Goal: Task Accomplishment & Management: Use online tool/utility

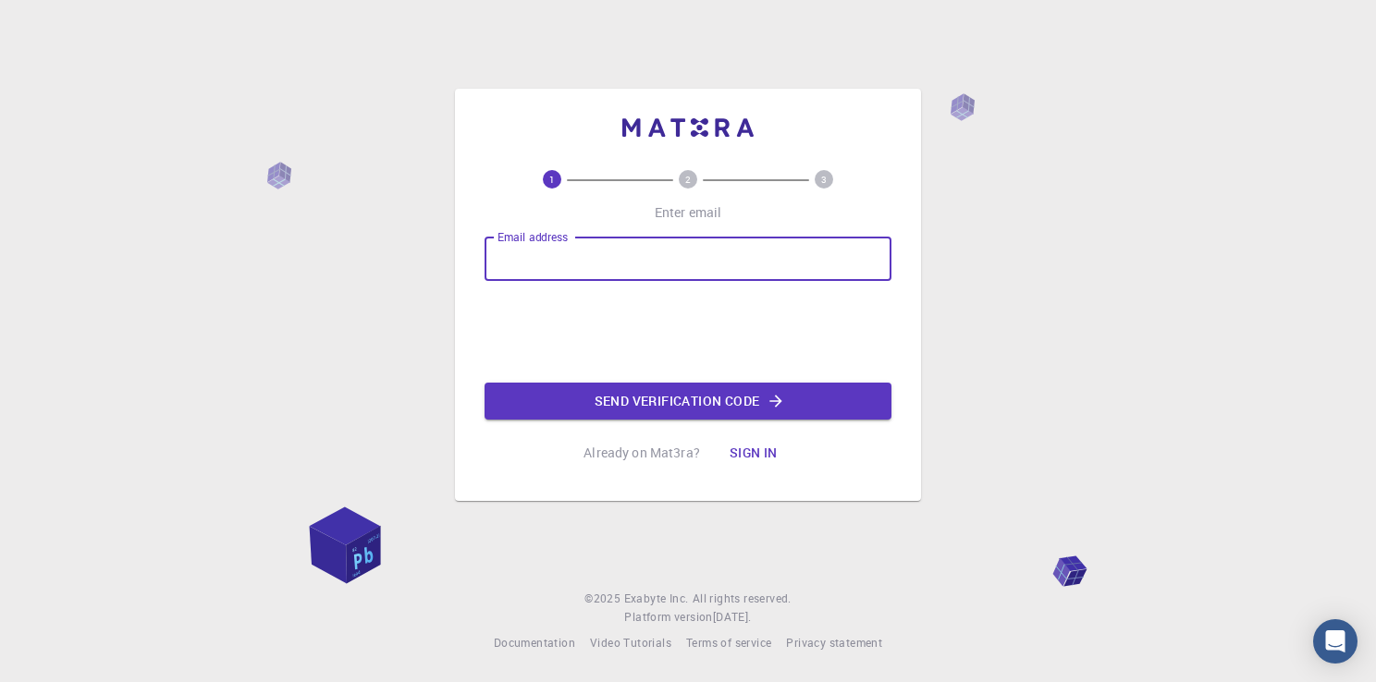
type input "[EMAIL_ADDRESS][DOMAIN_NAME]"
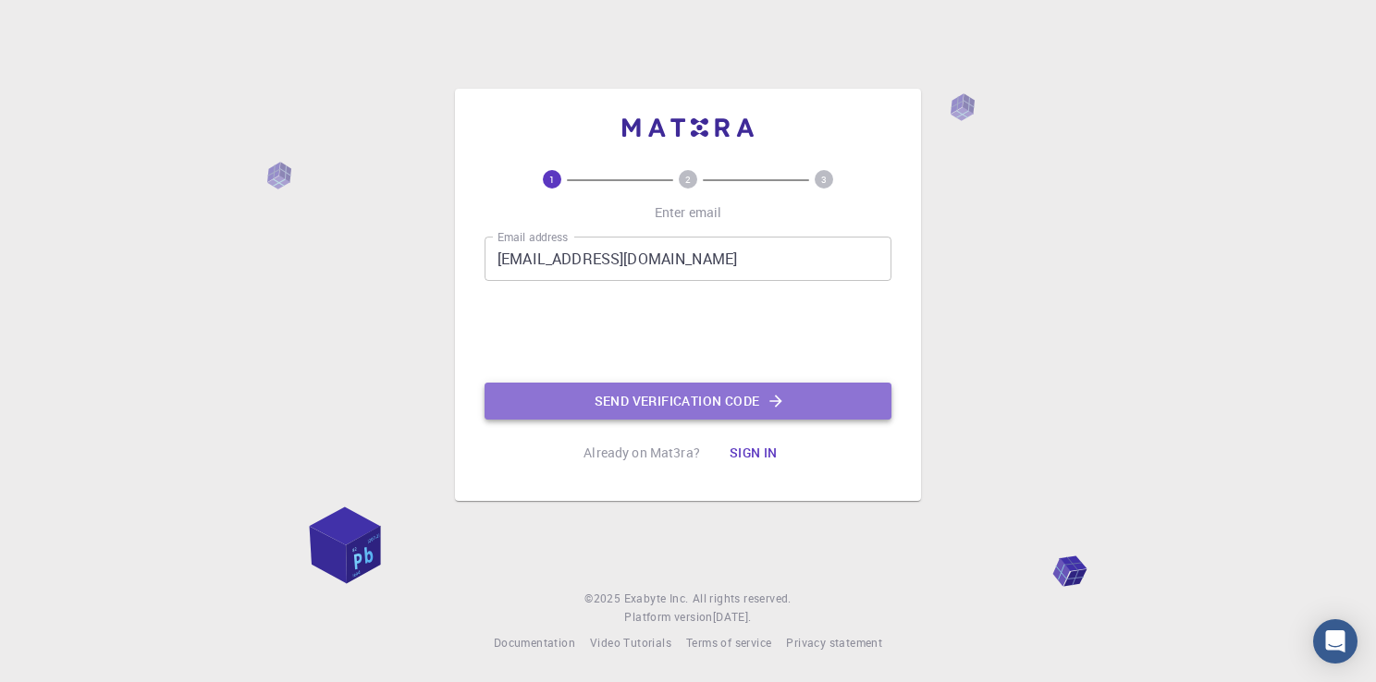
click at [658, 393] on button "Send verification code" at bounding box center [688, 401] width 407 height 37
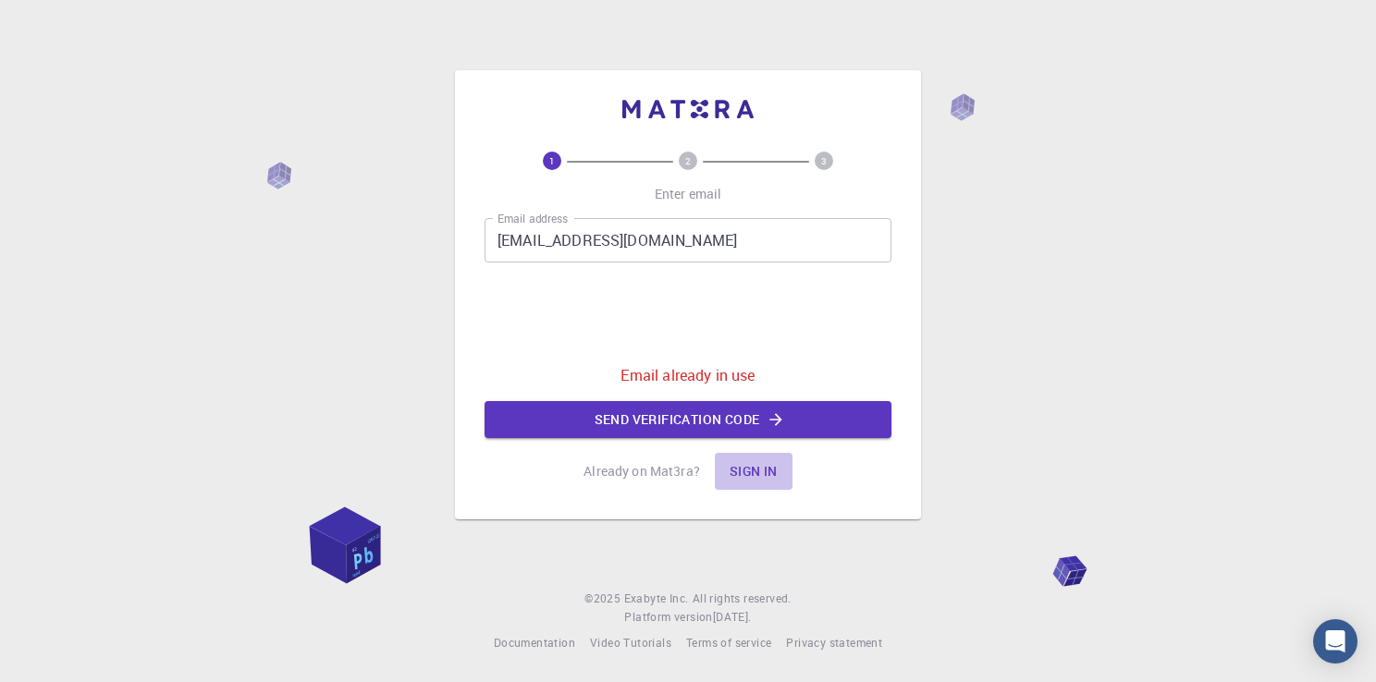
click at [745, 475] on button "Sign in" at bounding box center [754, 471] width 78 height 37
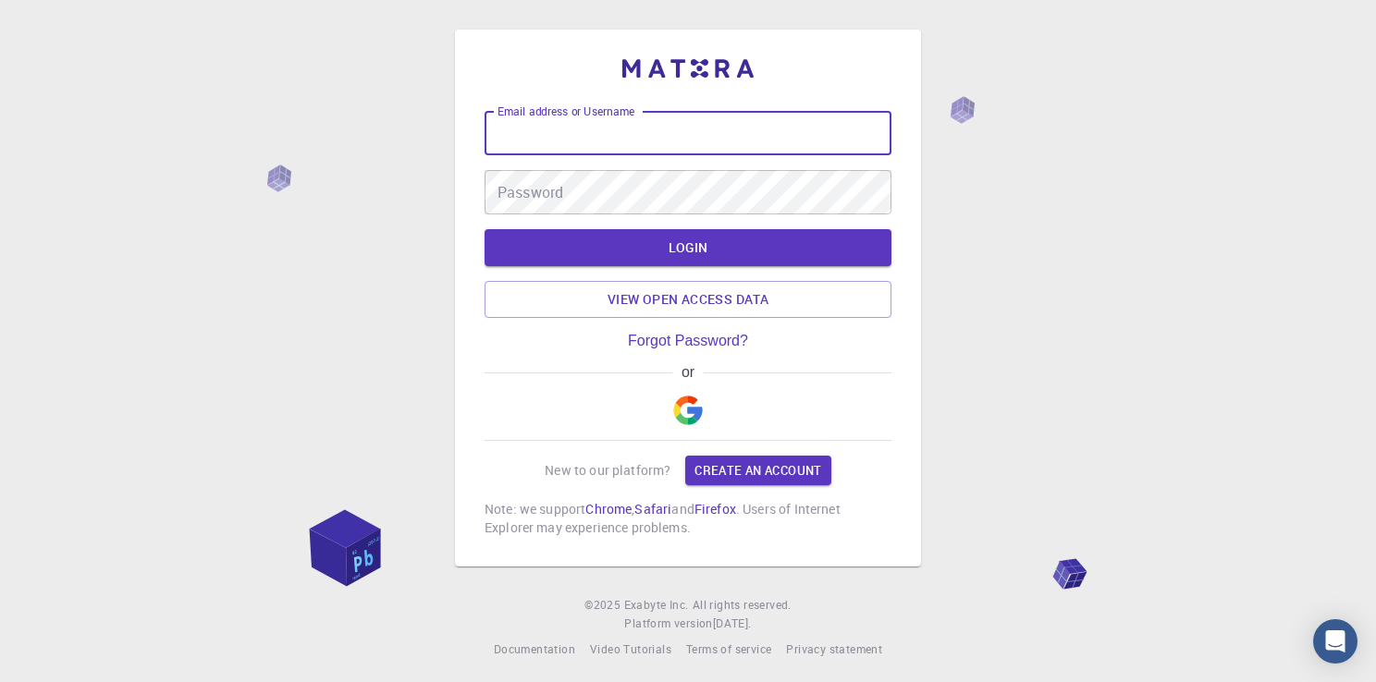
click at [620, 155] on input "Email address or Username" at bounding box center [688, 133] width 407 height 44
type input "[EMAIL_ADDRESS][DOMAIN_NAME]"
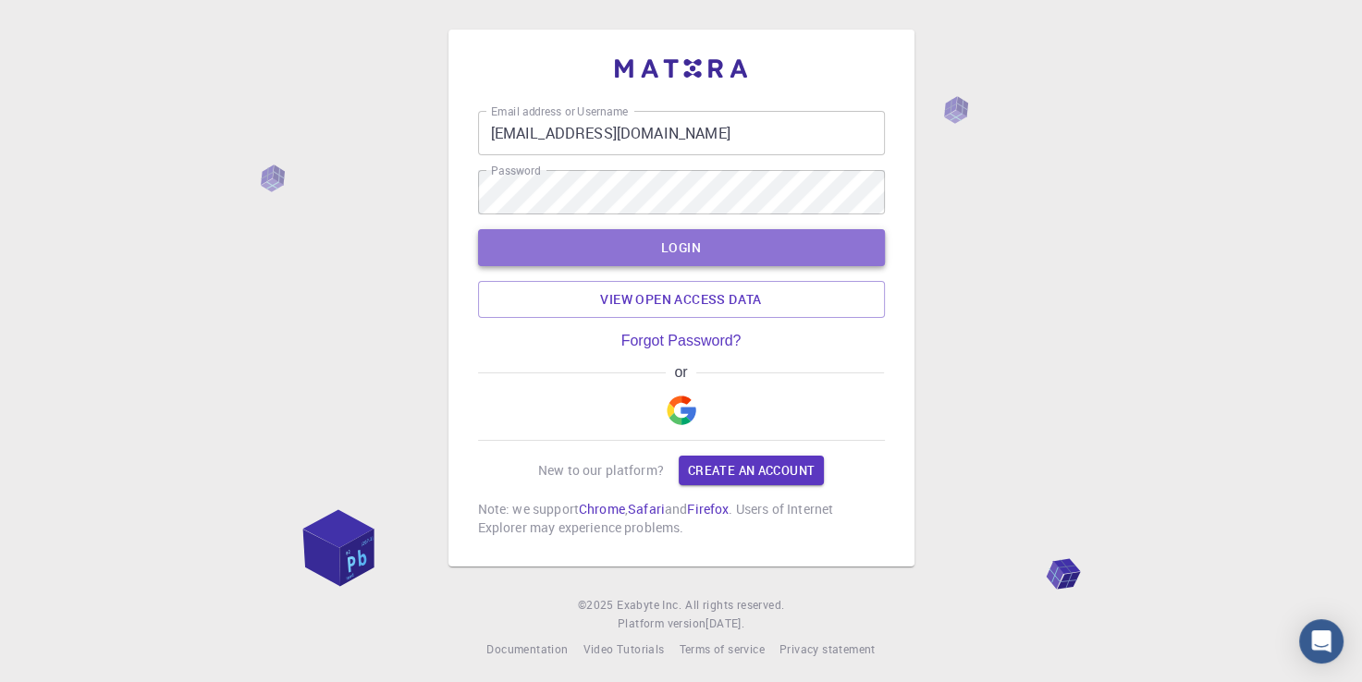
click at [659, 248] on button "LOGIN" at bounding box center [681, 247] width 407 height 37
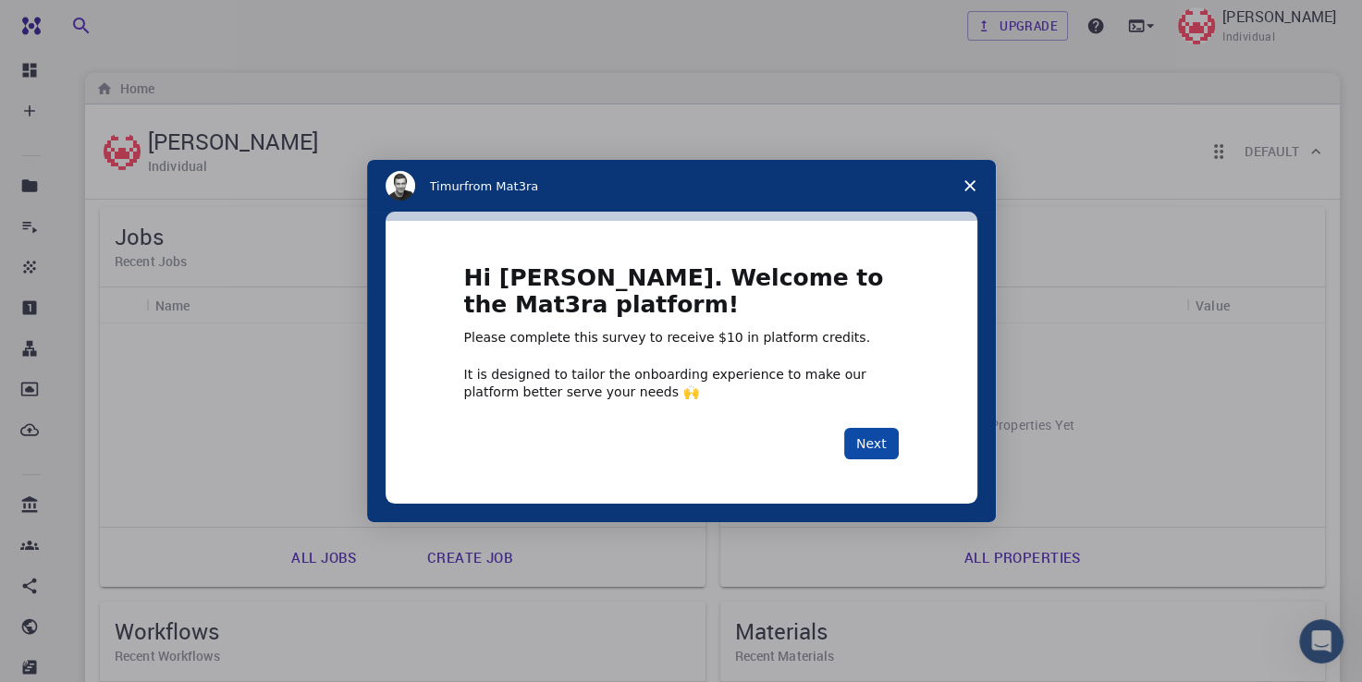
click at [881, 435] on button "Next" at bounding box center [871, 443] width 55 height 31
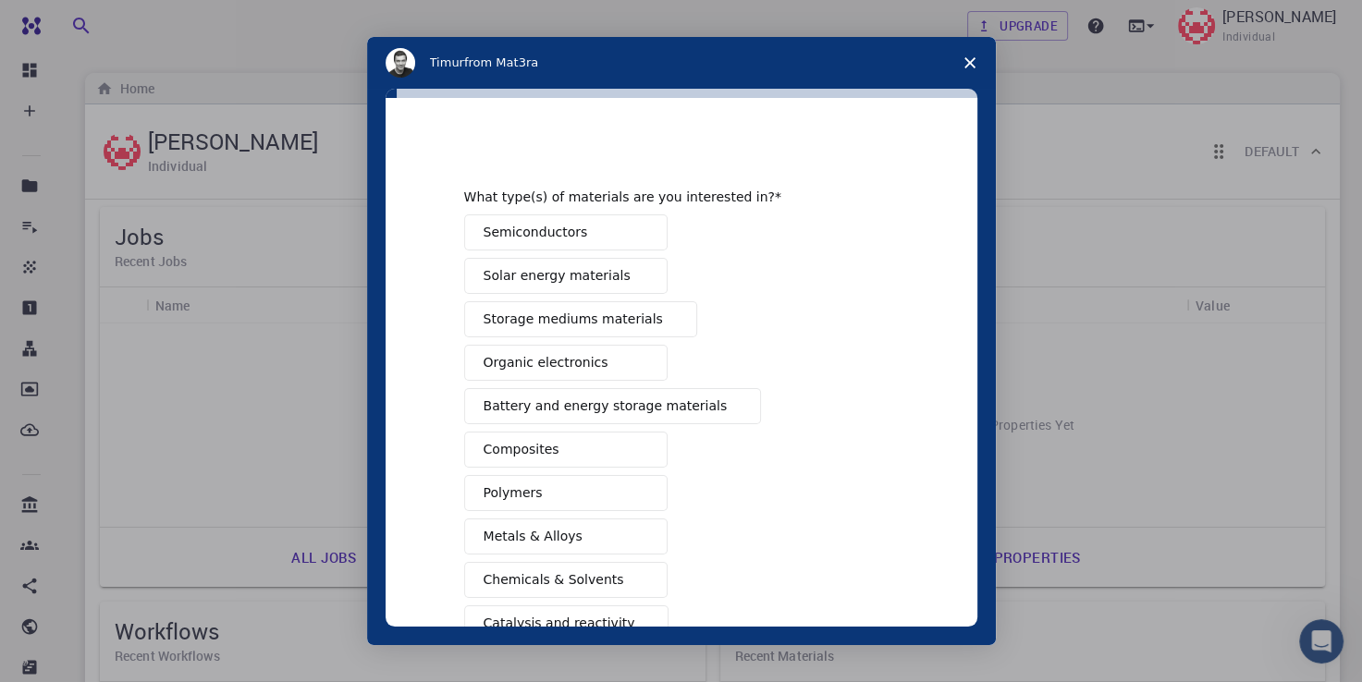
click at [556, 229] on span "Semiconductors" at bounding box center [536, 232] width 104 height 19
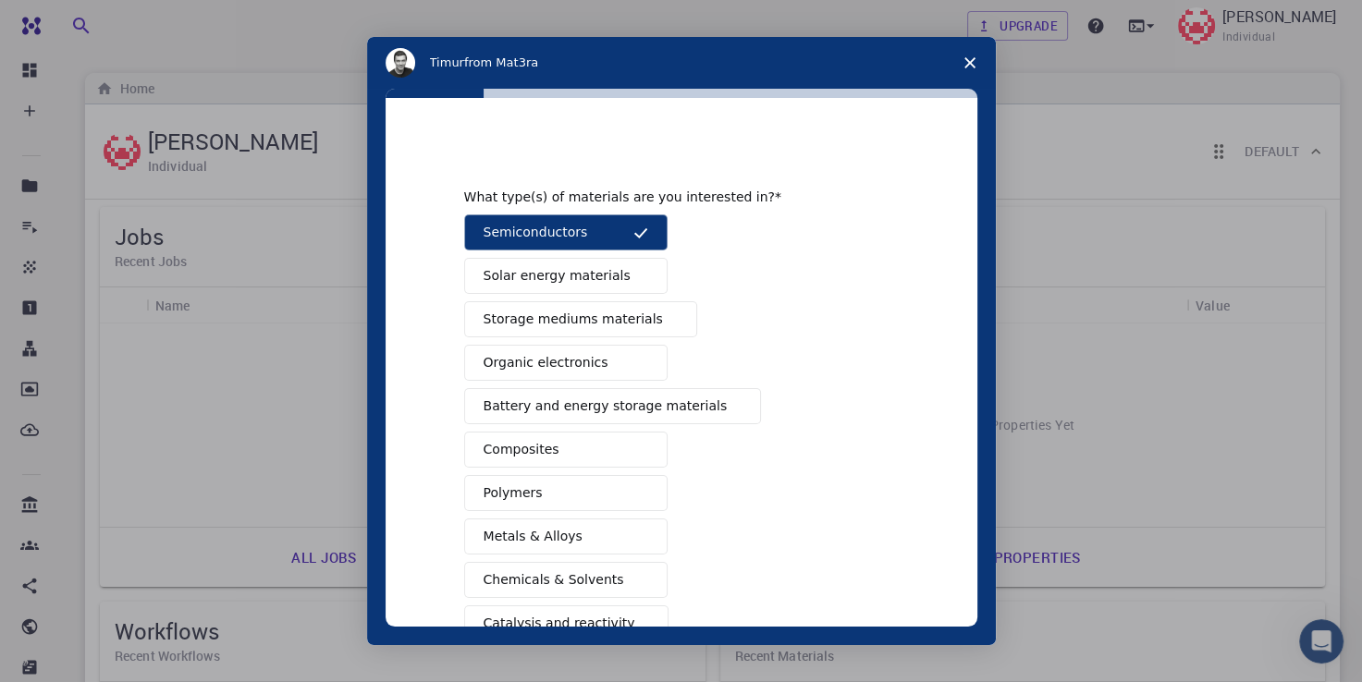
click at [555, 276] on span "Solar energy materials" at bounding box center [557, 275] width 147 height 19
click at [562, 323] on span "Storage mediums materials" at bounding box center [573, 319] width 179 height 19
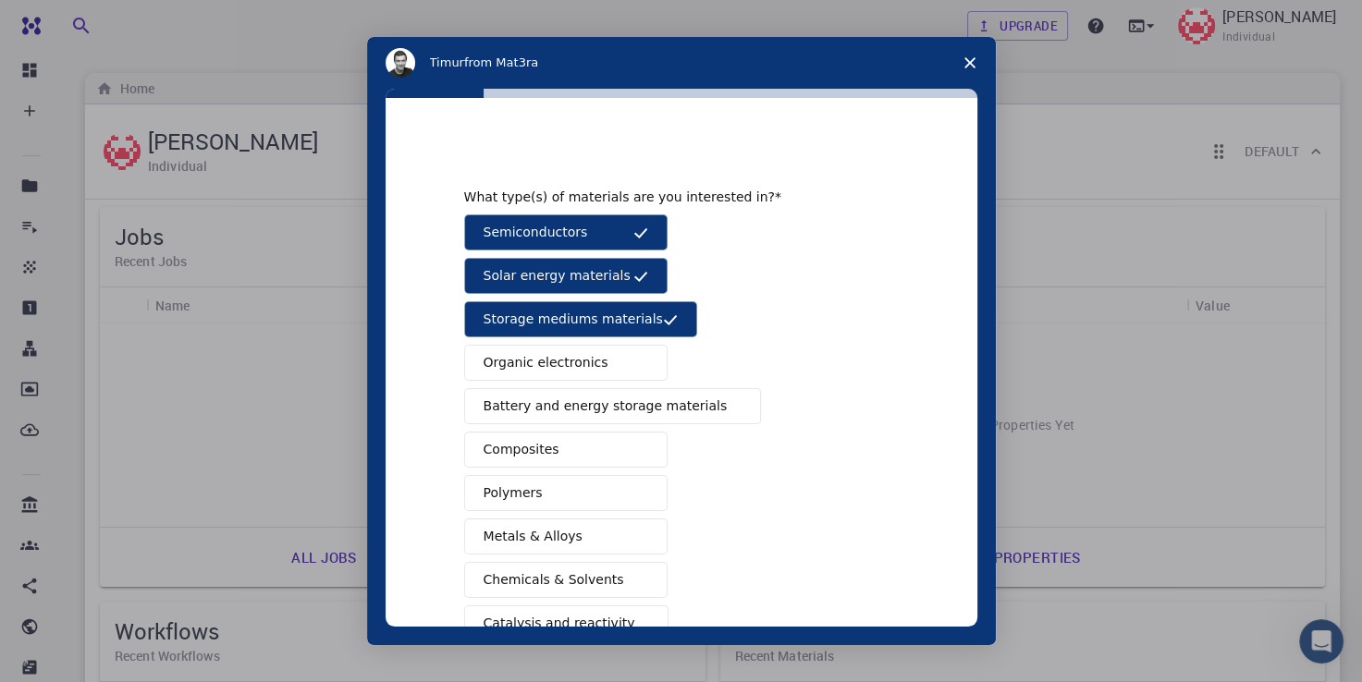
click at [577, 400] on span "Battery and energy storage materials" at bounding box center [606, 406] width 244 height 19
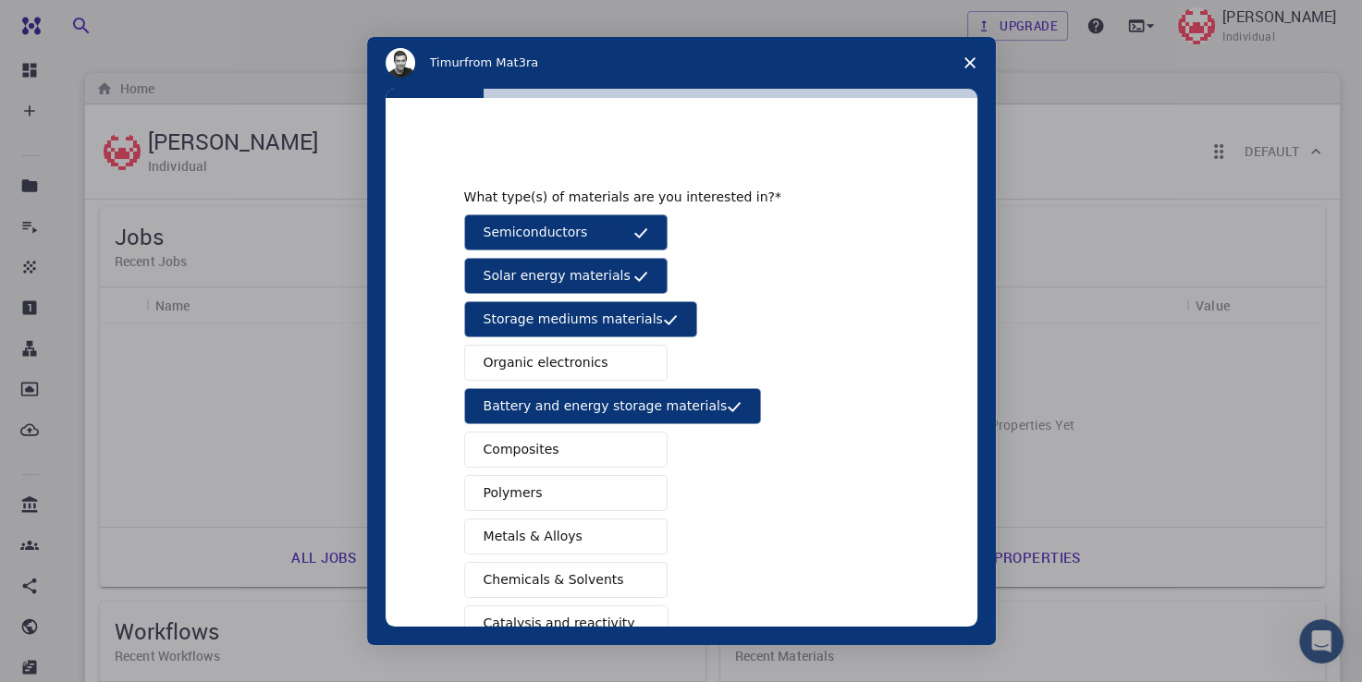
click at [581, 520] on button "Metals & Alloys" at bounding box center [565, 537] width 203 height 36
click at [581, 570] on span "Chemicals & Solvents" at bounding box center [554, 579] width 141 height 19
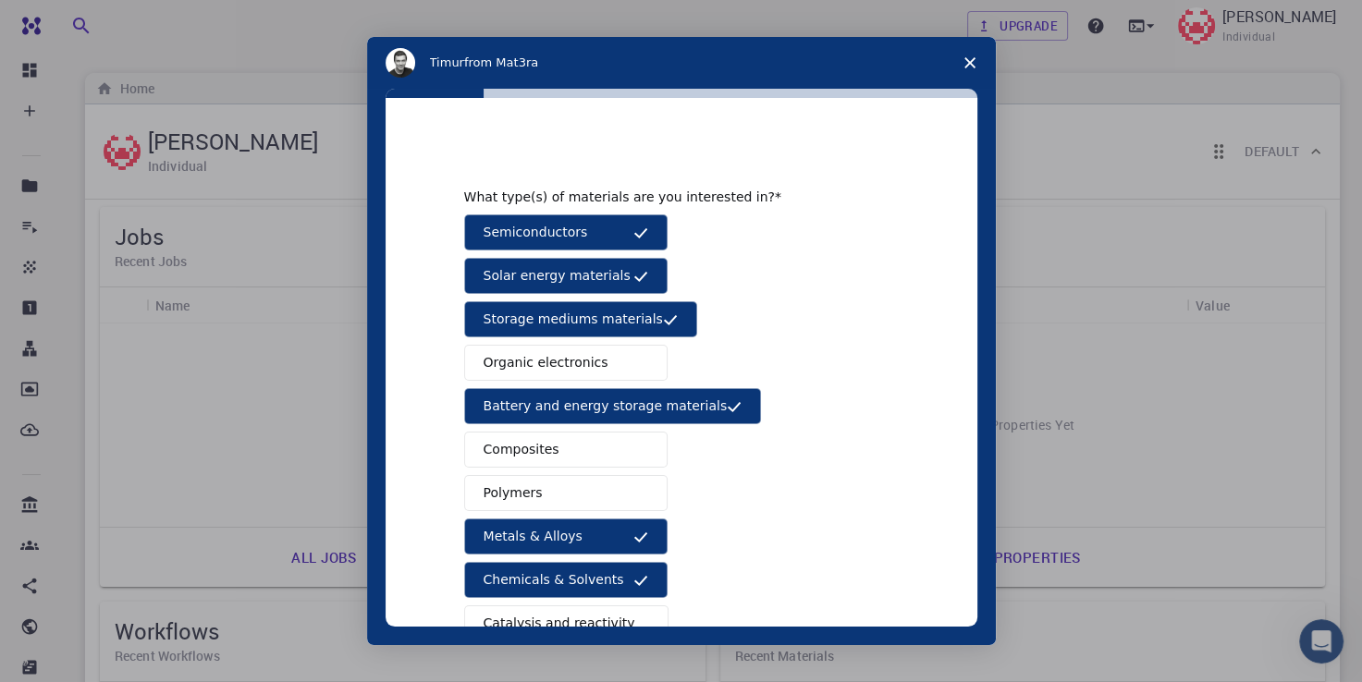
click at [585, 622] on span "Catalysis and reactivity" at bounding box center [560, 623] width 152 height 19
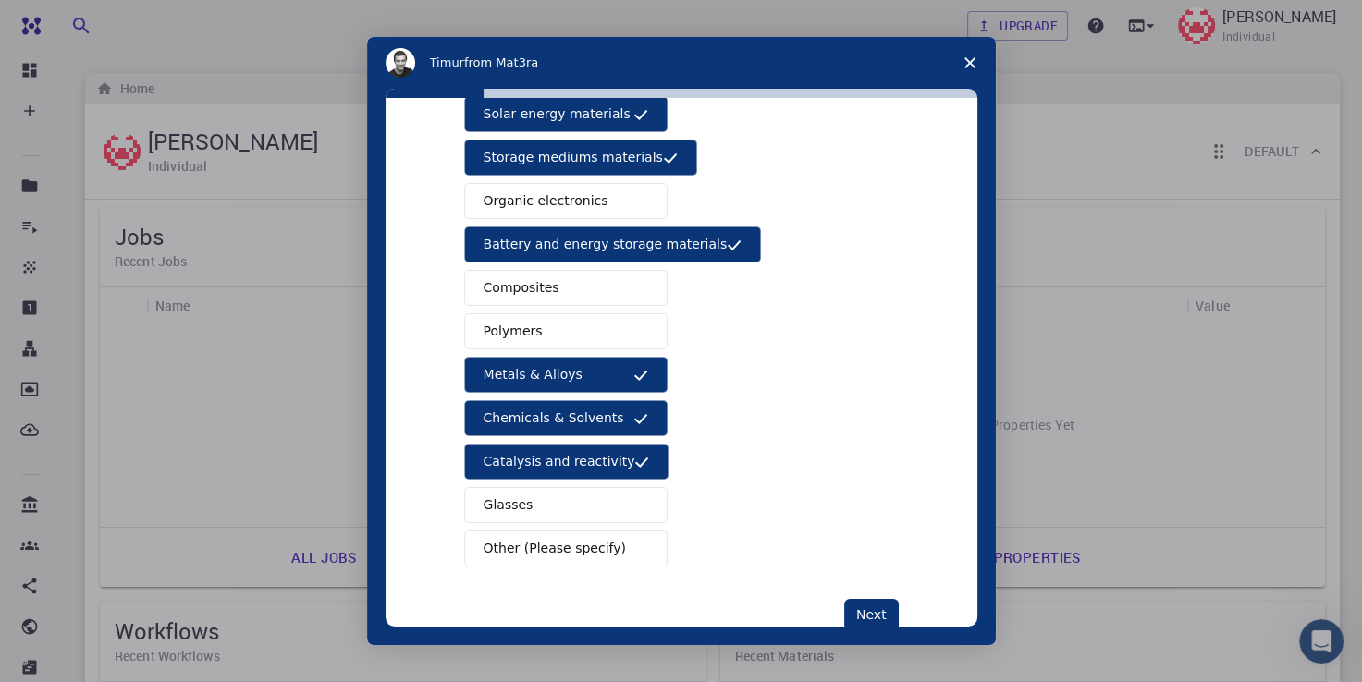
scroll to position [204, 0]
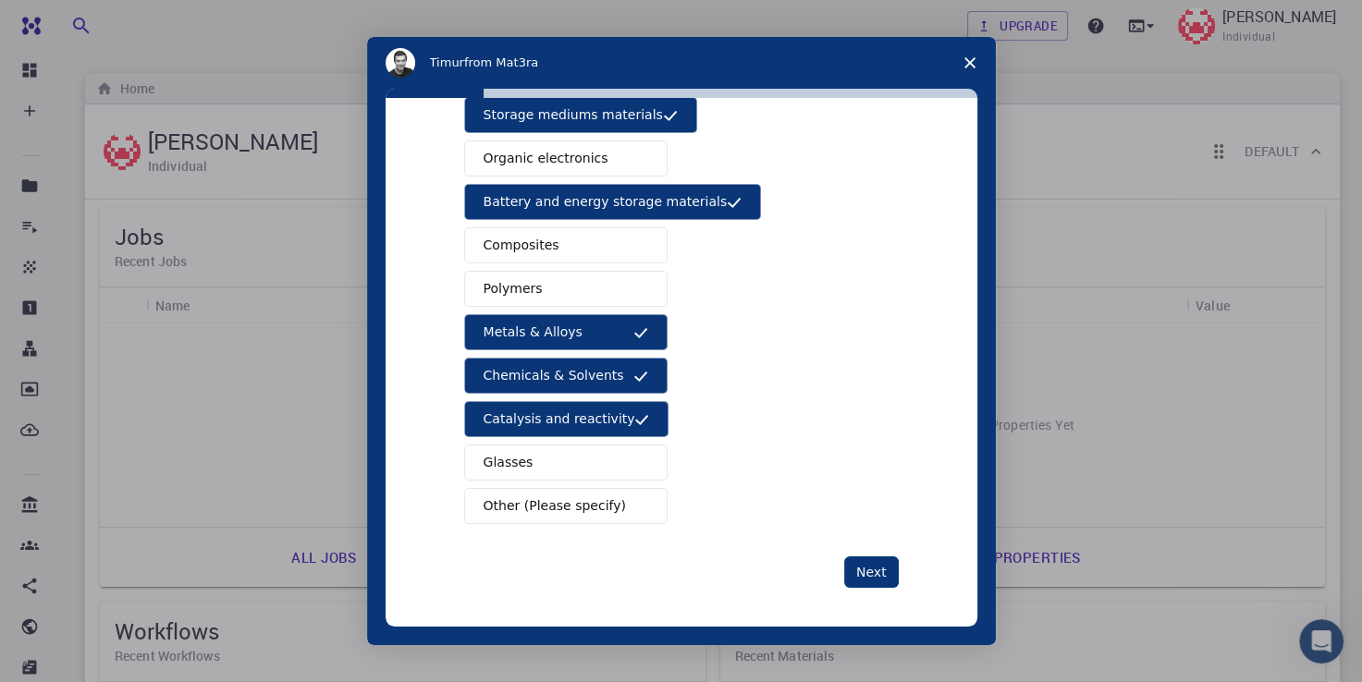
click at [521, 464] on button "Glasses" at bounding box center [565, 463] width 203 height 36
click at [521, 501] on span "Other (Please specify)" at bounding box center [555, 506] width 142 height 19
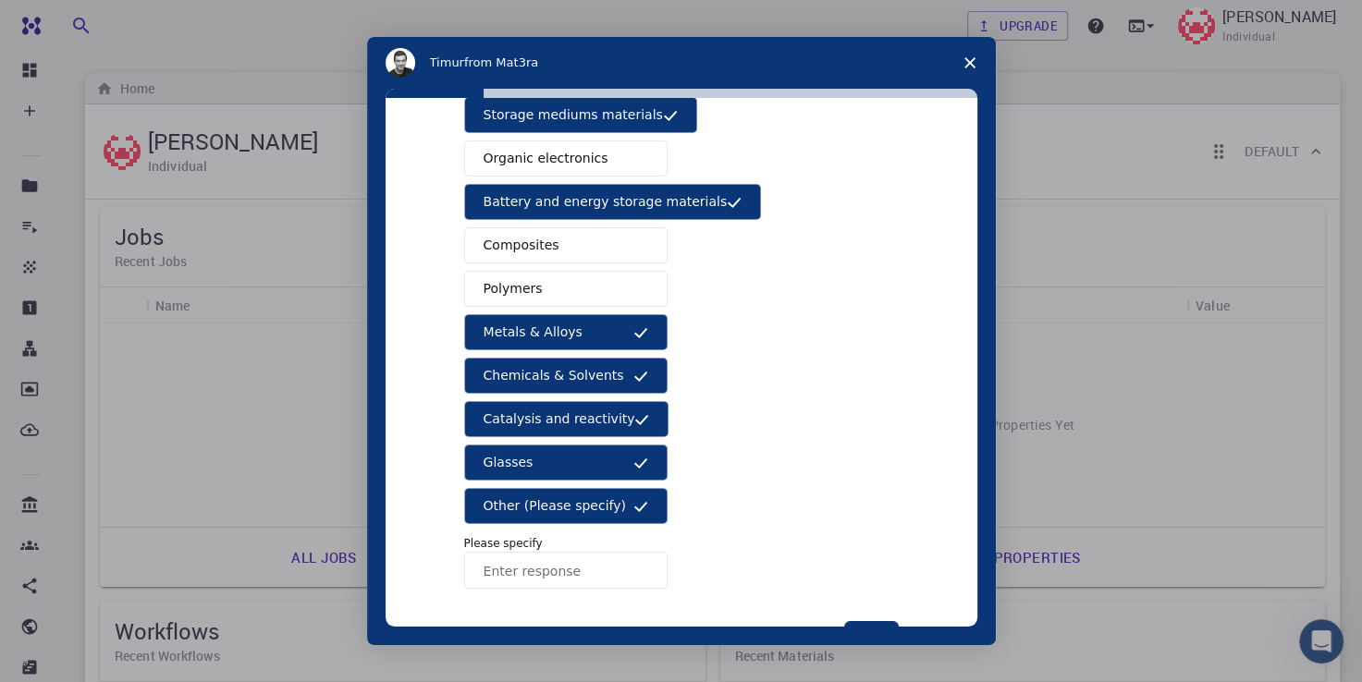
click at [521, 567] on input "Enter response" at bounding box center [565, 570] width 203 height 37
type input "super conductors"
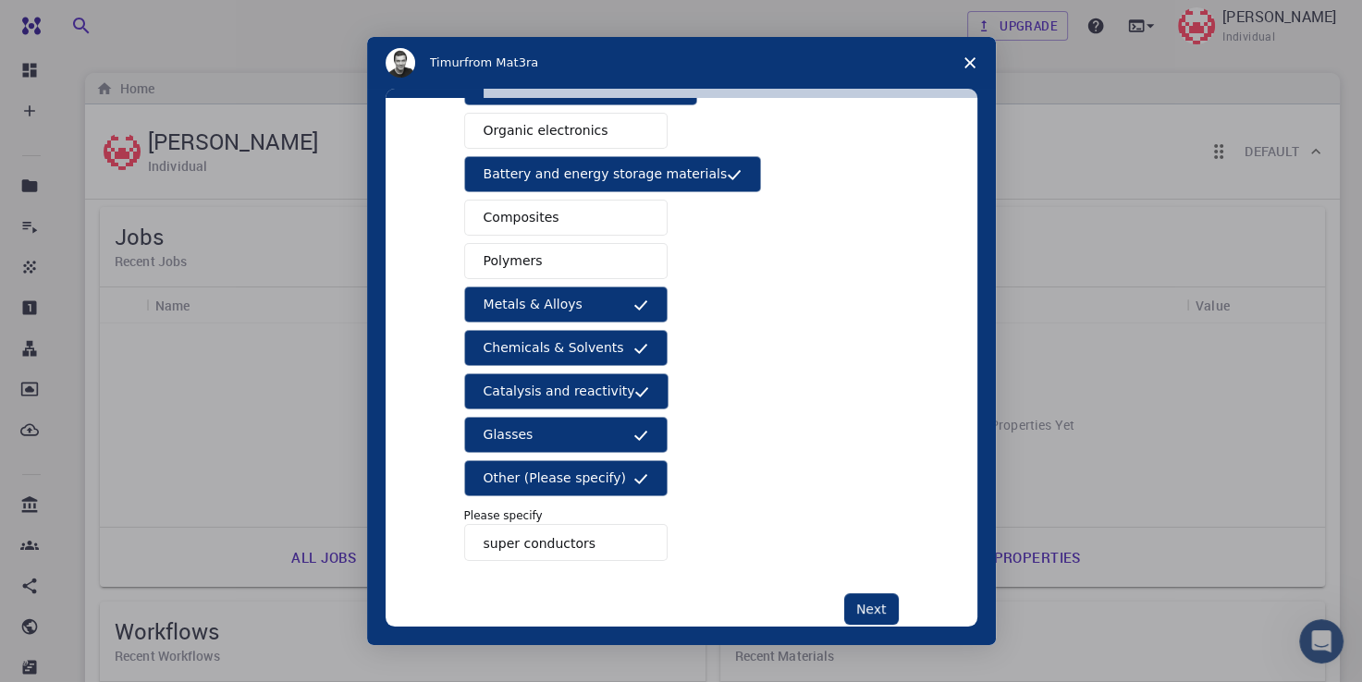
scroll to position [270, 0]
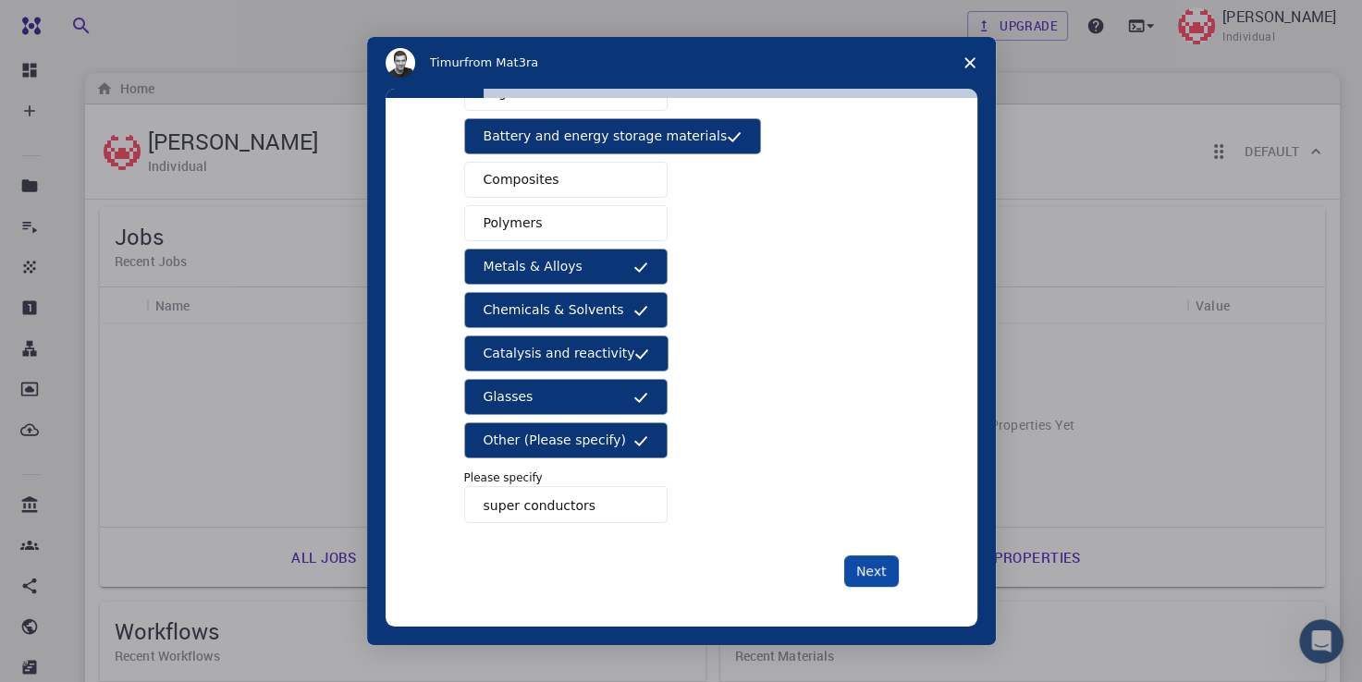
click at [873, 571] on button "Next" at bounding box center [871, 571] width 55 height 31
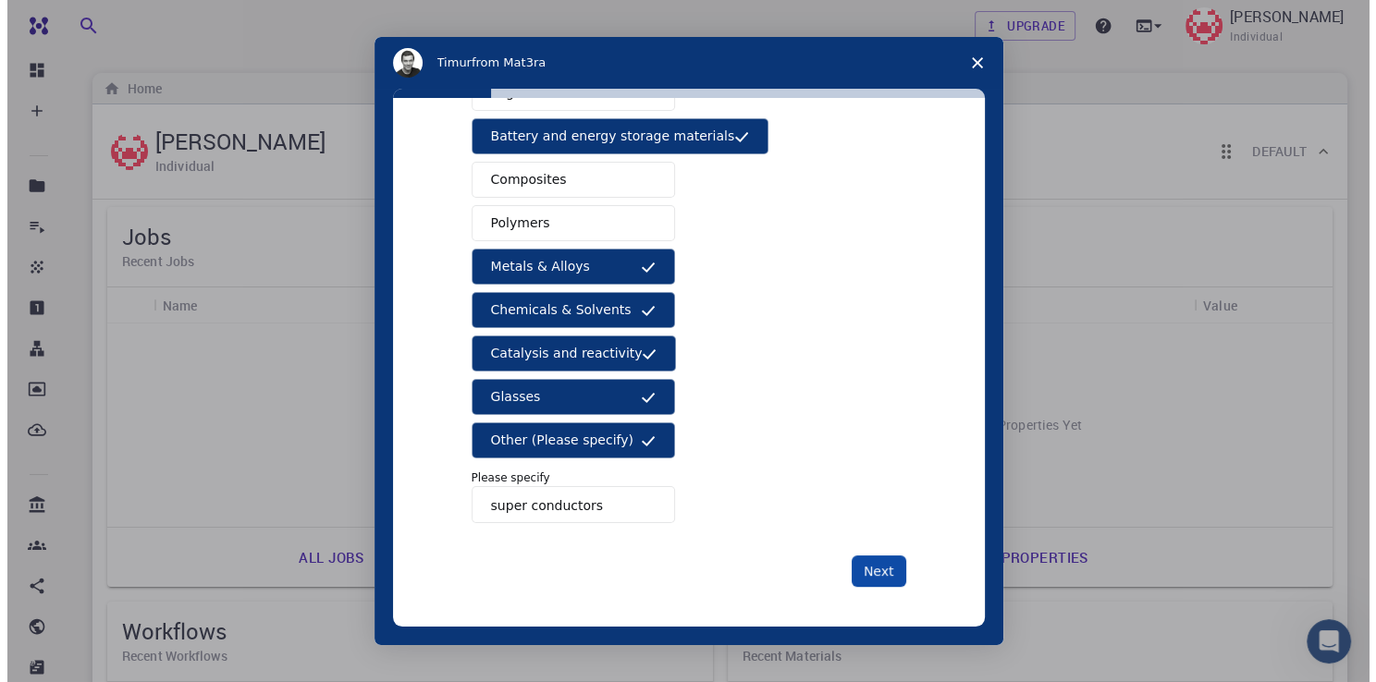
scroll to position [0, 0]
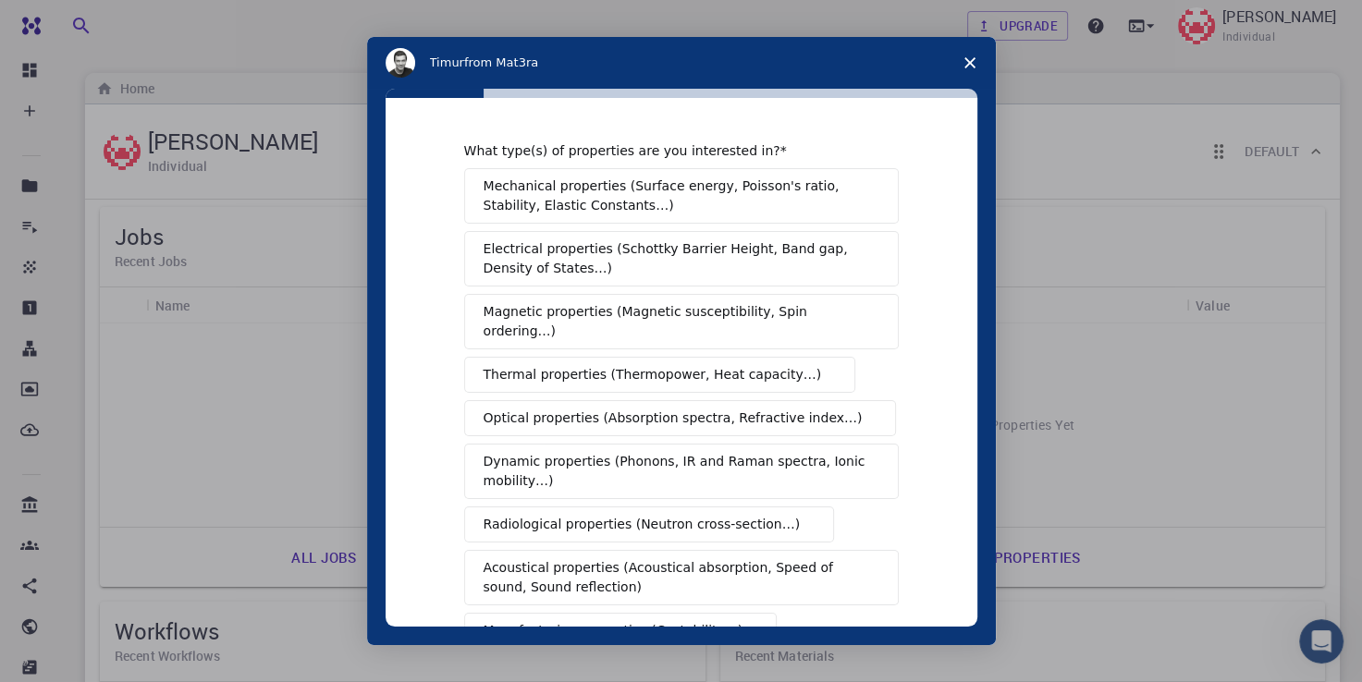
click at [1132, 226] on div "Intercom messenger" at bounding box center [681, 341] width 1362 height 682
click at [964, 67] on icon "Close survey" at bounding box center [969, 62] width 11 height 11
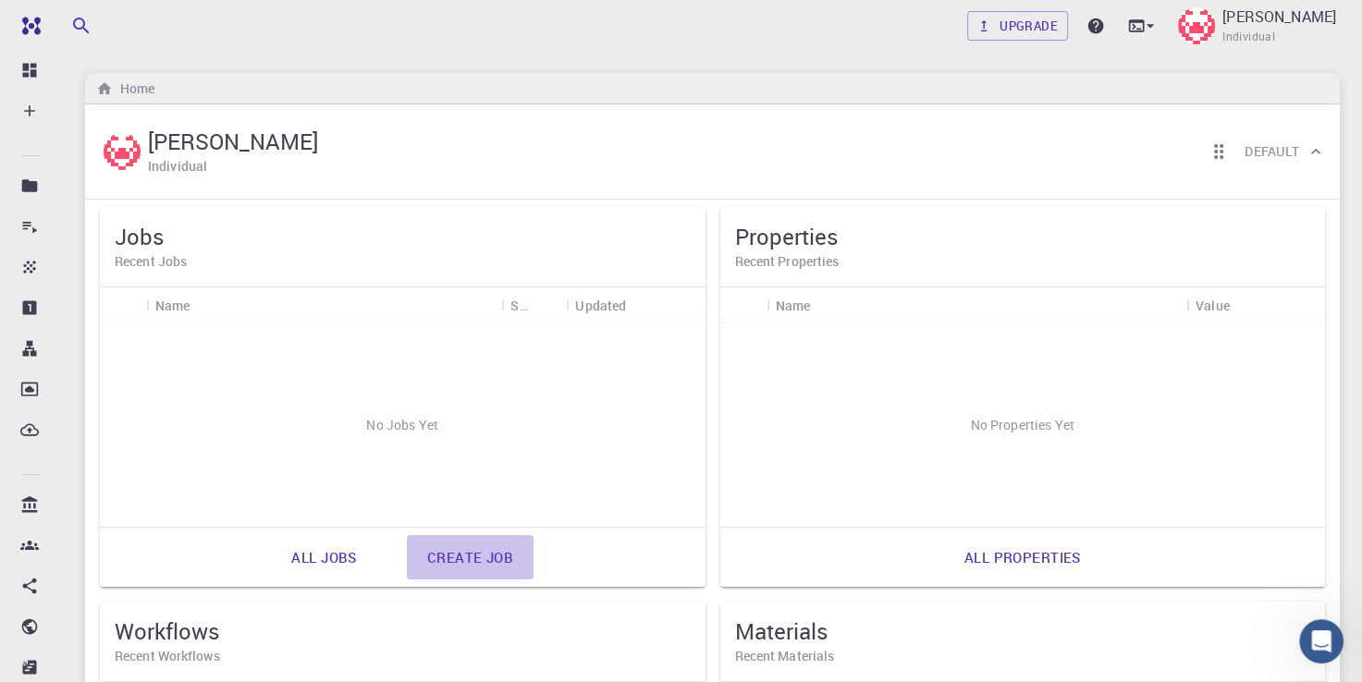
click at [472, 554] on link "Create job" at bounding box center [470, 557] width 127 height 44
